Goal: Check status: Check status

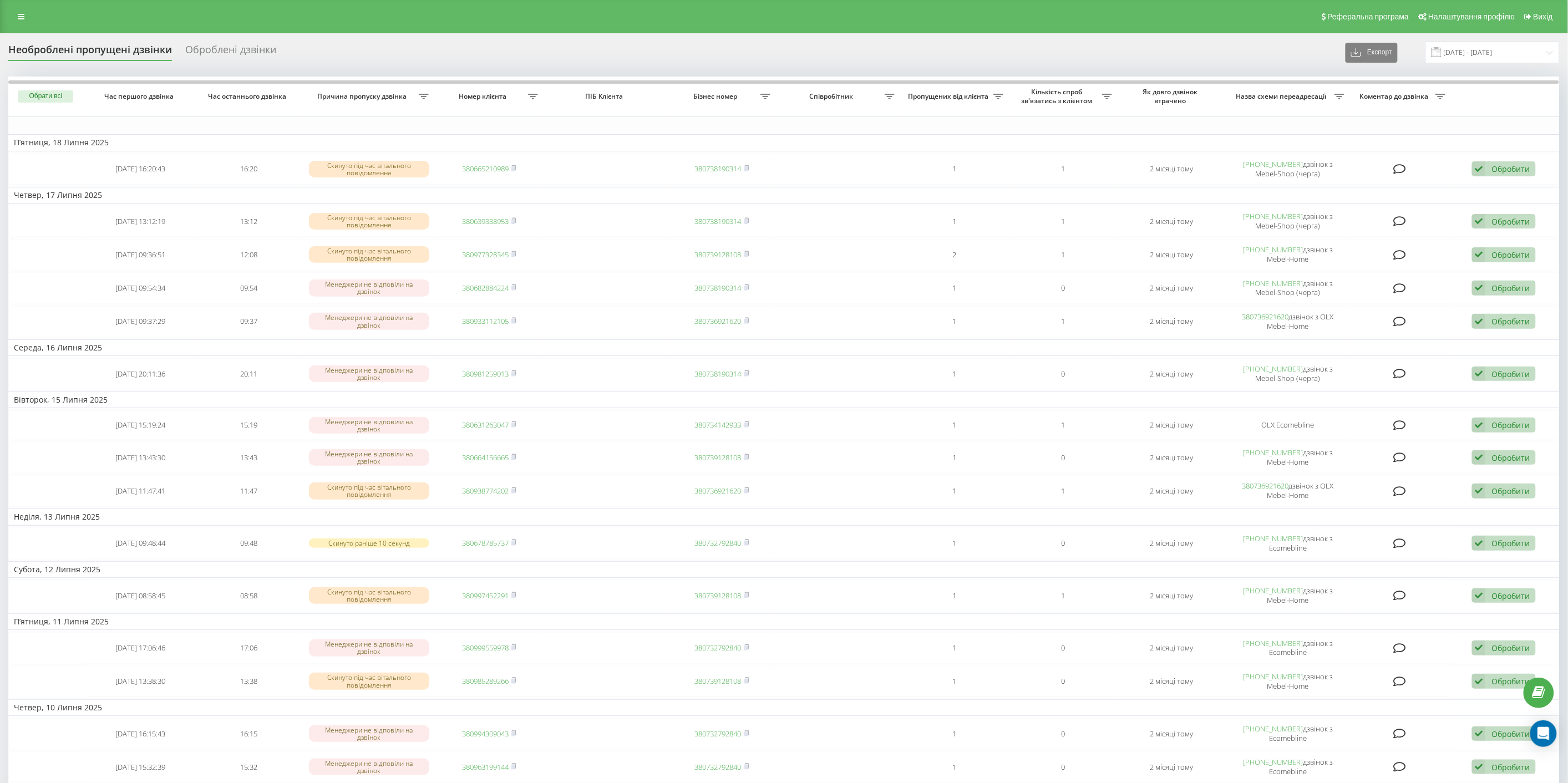
click at [21, 7] on div "Реферальна програма Налаштування профілю Вихід" at bounding box center [784, 16] width 1568 height 33
click at [19, 15] on icon at bounding box center [21, 17] width 7 height 8
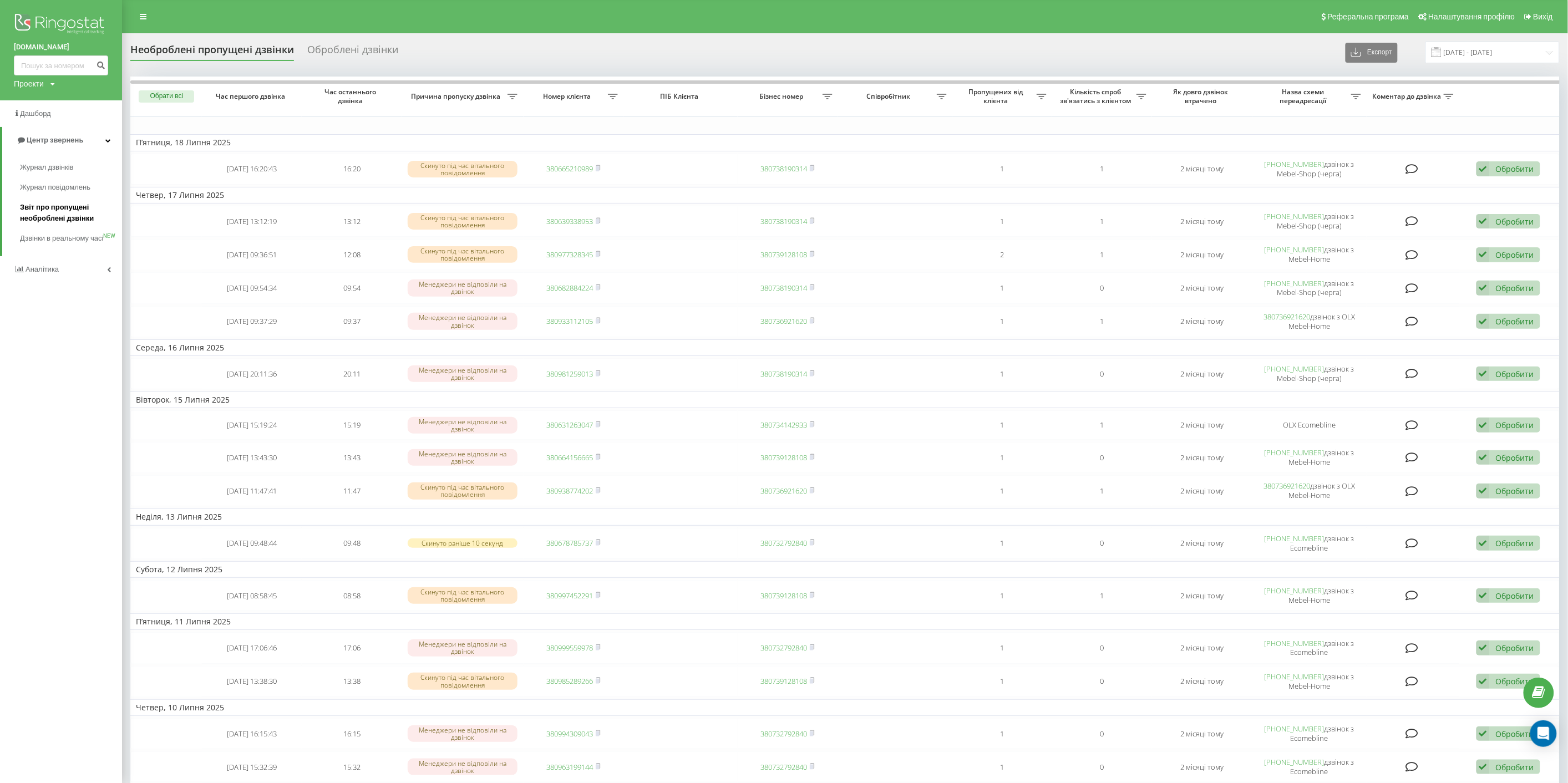
click at [62, 208] on span "Звіт про пропущені необроблені дзвінки" at bounding box center [68, 213] width 96 height 22
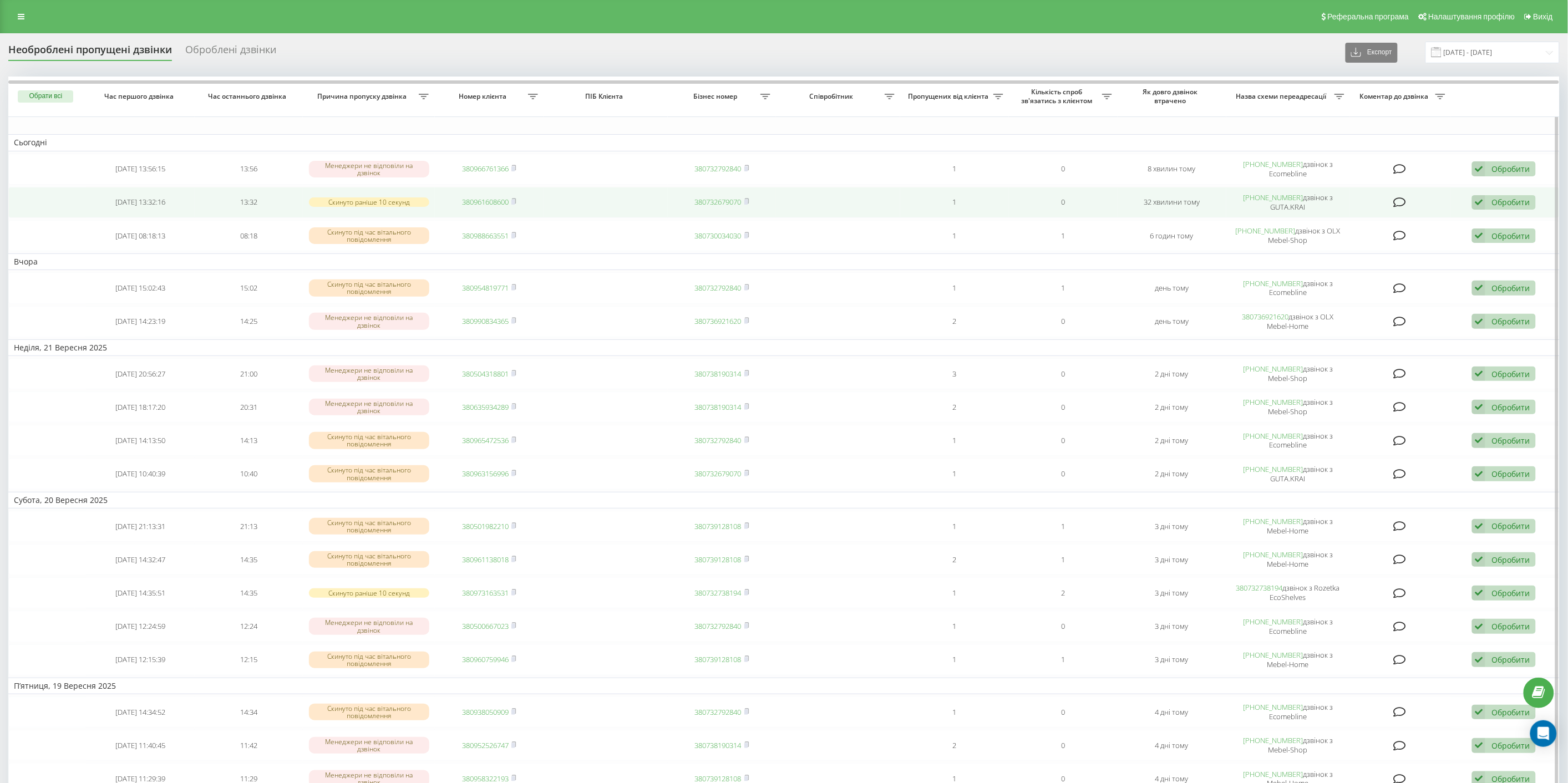
click at [512, 197] on span "380961608600" at bounding box center [488, 201] width 54 height 10
click at [509, 200] on link "380961608600" at bounding box center [485, 201] width 47 height 10
click at [513, 201] on rect at bounding box center [512, 203] width 3 height 5
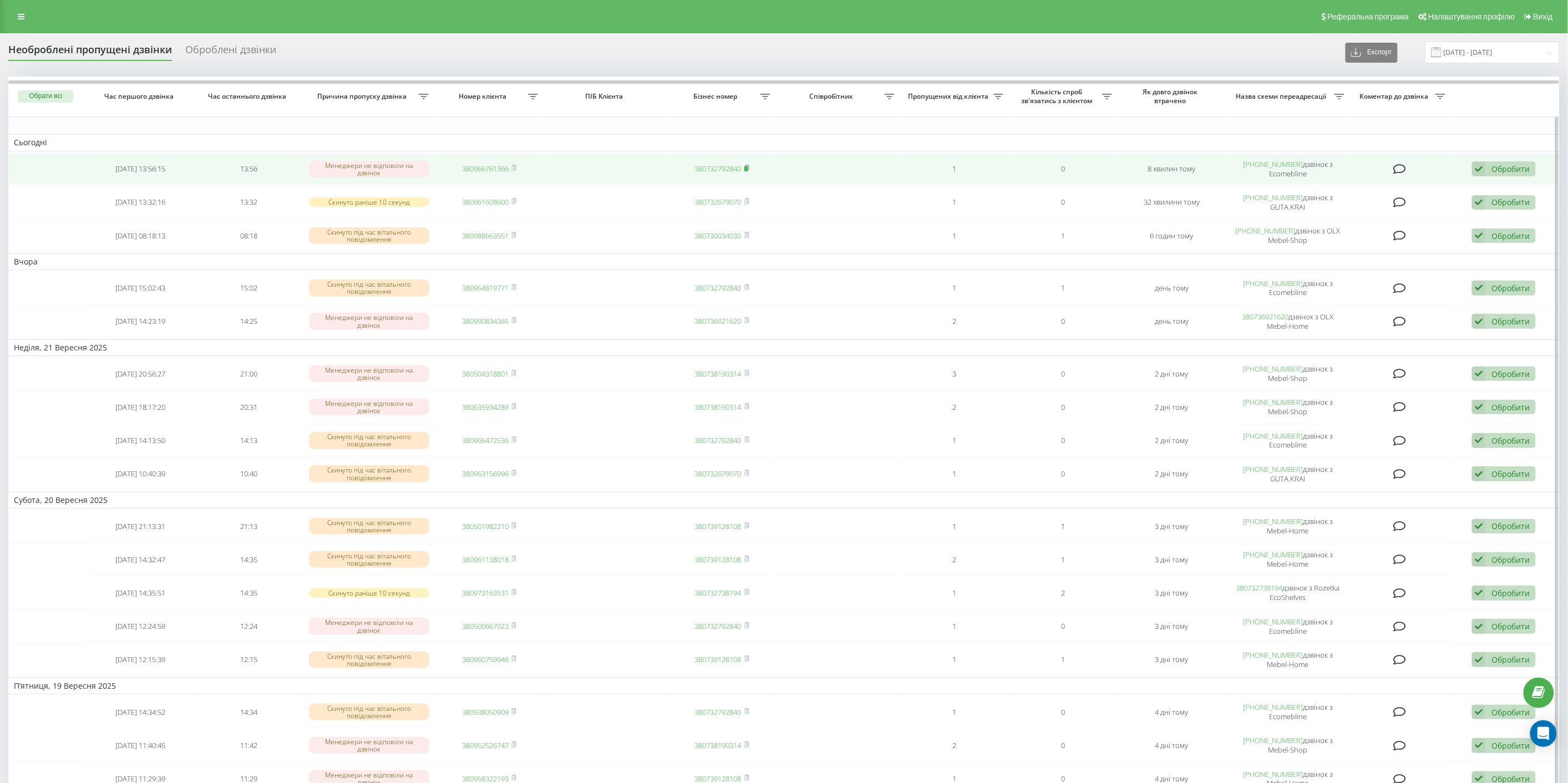
click at [749, 166] on icon at bounding box center [747, 168] width 4 height 5
